Goal: Transaction & Acquisition: Purchase product/service

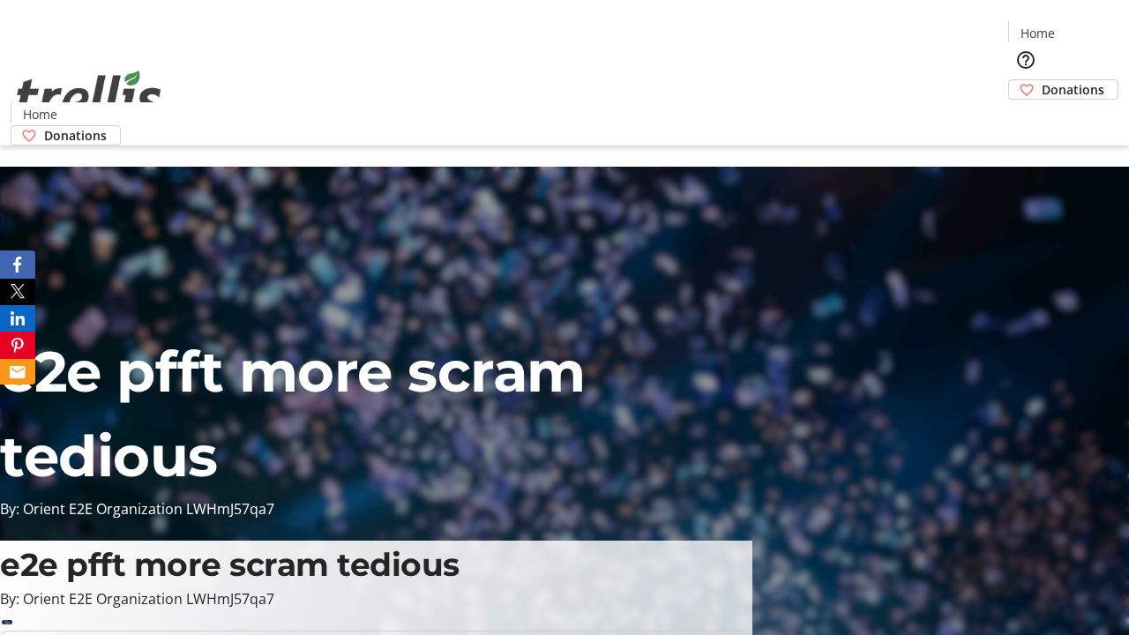
click at [1042, 80] on span "Donations" at bounding box center [1073, 89] width 63 height 19
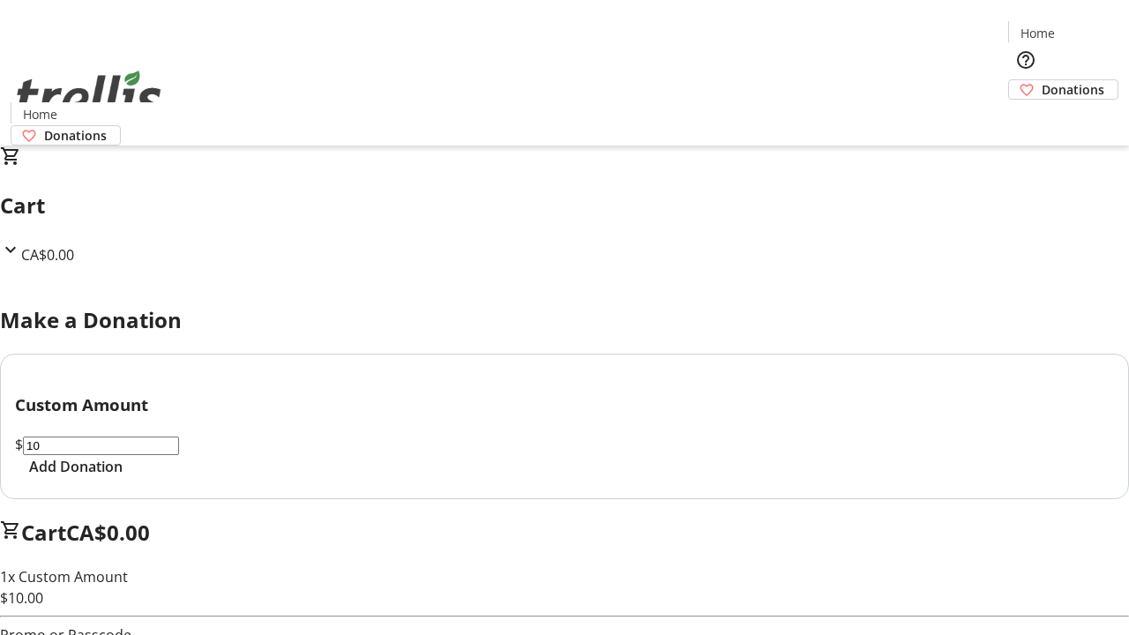
select select "CA"
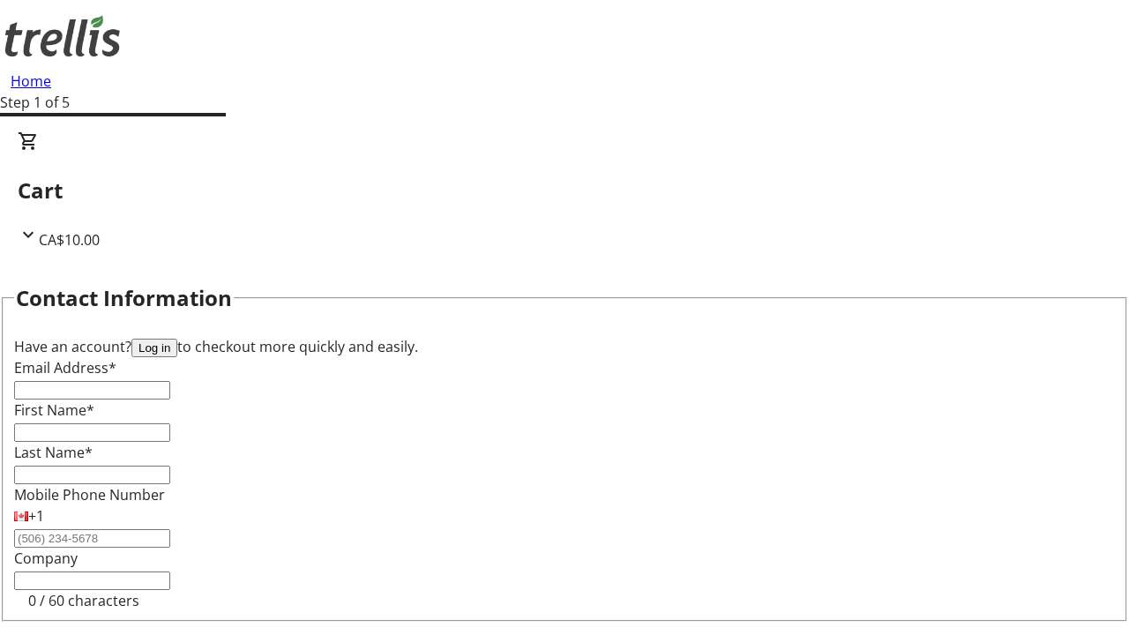
click at [177, 339] on button "Log in" at bounding box center [154, 348] width 46 height 19
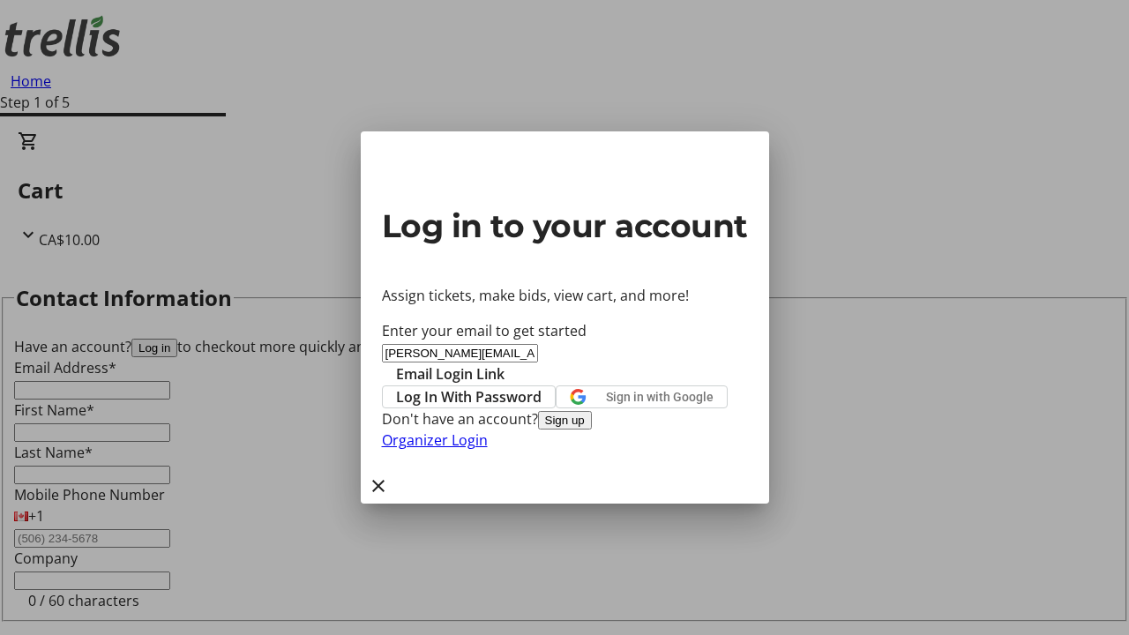
type input "[PERSON_NAME][EMAIL_ADDRESS][DOMAIN_NAME]"
click at [505, 364] on span "Email Login Link" at bounding box center [450, 374] width 109 height 21
